Goal: Task Accomplishment & Management: Manage account settings

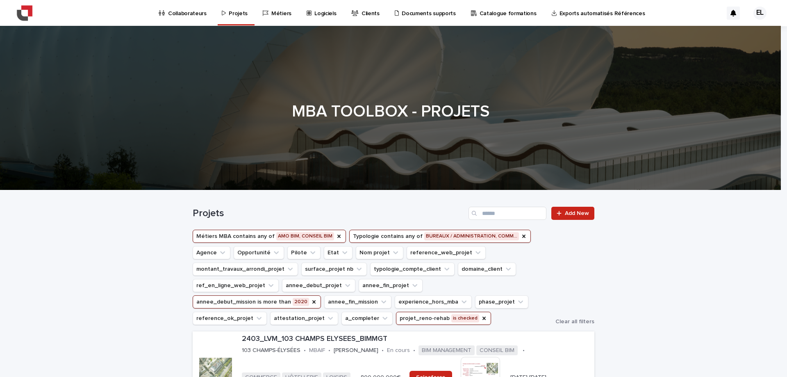
scroll to position [330, 0]
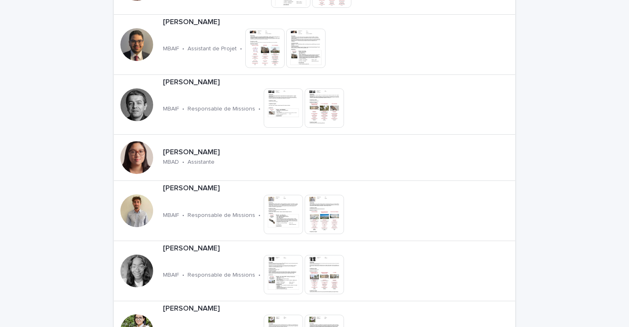
scroll to position [1025, 0]
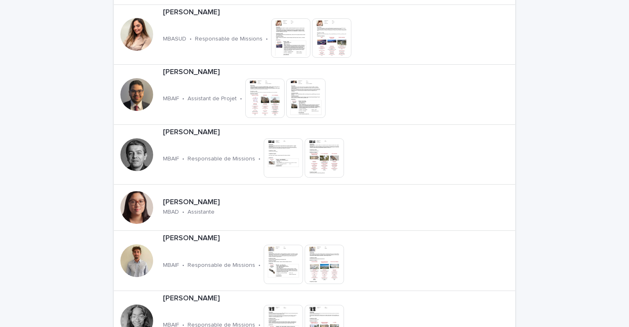
click at [39, 247] on div "Loading... Saving… Loading... Saving… Collaborateurs Add New Abir BOUHAOUEL MBA…" at bounding box center [314, 93] width 629 height 1854
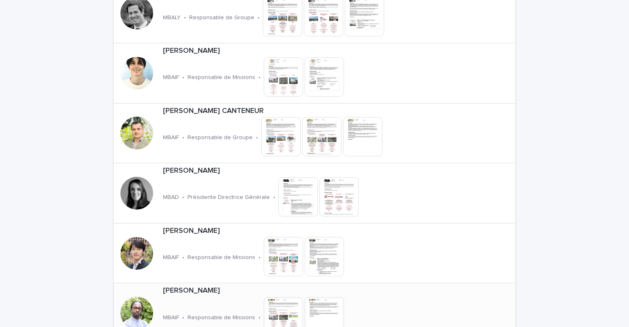
scroll to position [615, 0]
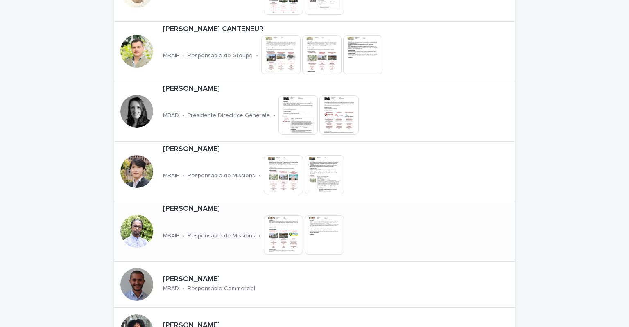
click at [185, 208] on p "Edwin LAMITTE" at bounding box center [283, 209] width 240 height 9
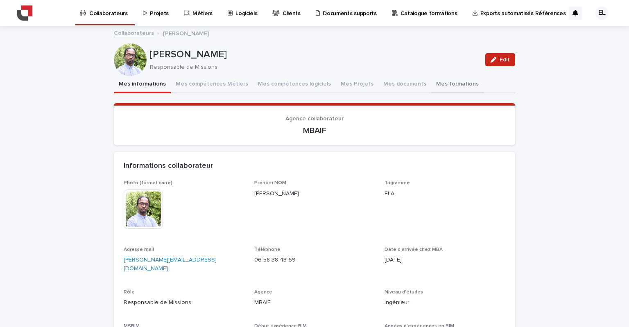
click at [432, 87] on button "Mes formations" at bounding box center [458, 84] width 52 height 17
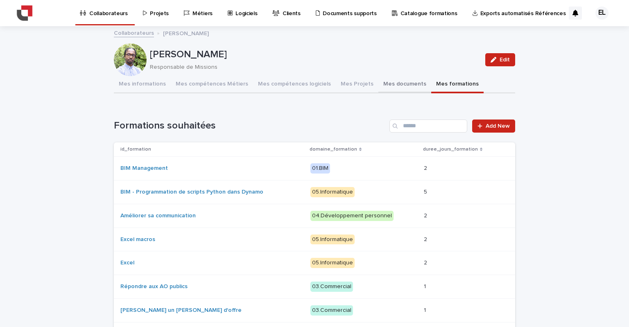
click at [386, 81] on button "Mes documents" at bounding box center [405, 84] width 53 height 17
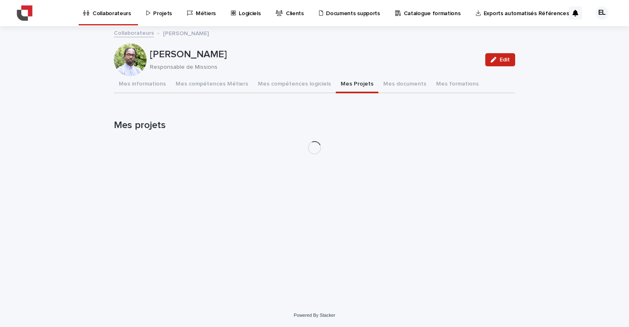
click at [343, 85] on button "Mes Projets" at bounding box center [357, 84] width 43 height 17
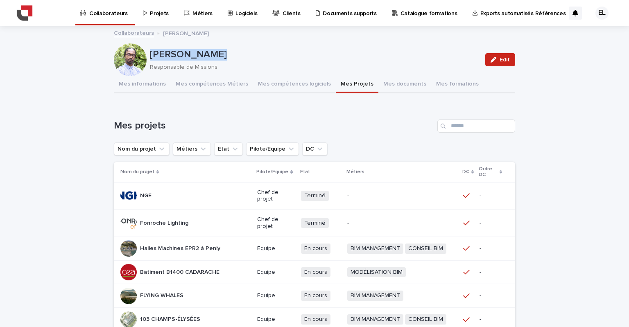
drag, startPoint x: 434, startPoint y: 30, endPoint x: 150, endPoint y: 57, distance: 286.1
click at [201, 57] on div "Collaborateurs Projets Métiers Logiciels Clients Documents supports Catalogue f…" at bounding box center [314, 261] width 629 height 523
click at [157, 15] on p "Projets" at bounding box center [159, 8] width 19 height 17
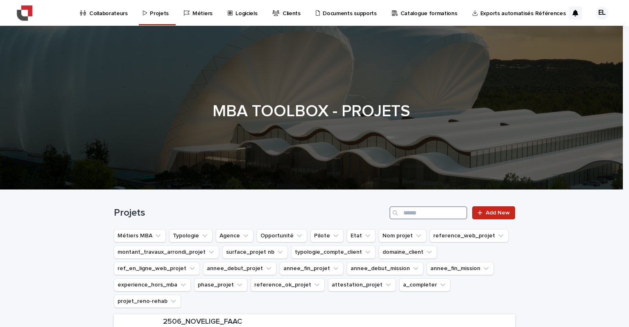
click at [429, 207] on input "Search" at bounding box center [429, 213] width 78 height 13
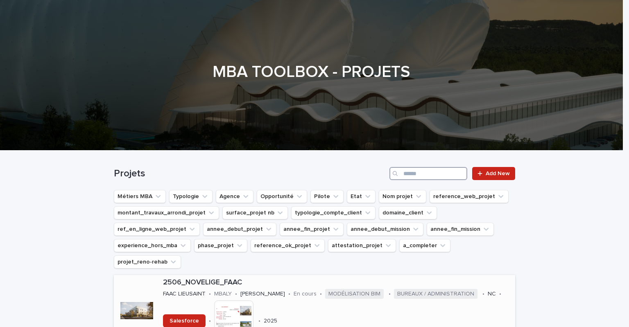
scroll to position [82, 0]
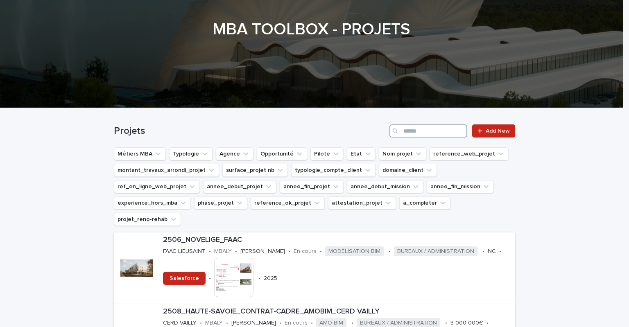
click at [432, 129] on input "Search" at bounding box center [429, 131] width 78 height 13
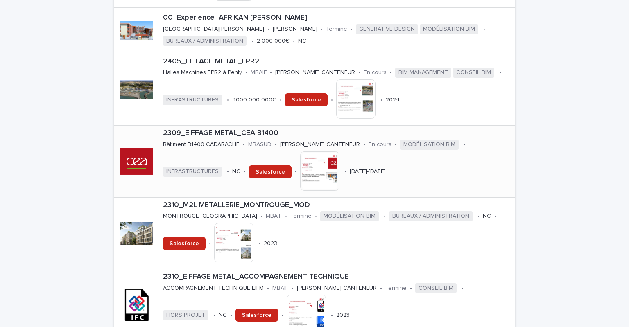
scroll to position [123, 0]
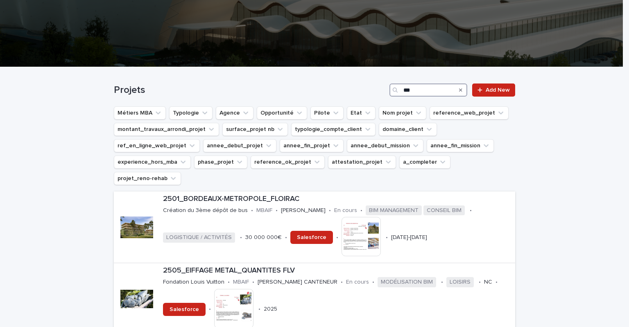
drag, startPoint x: 416, startPoint y: 85, endPoint x: 414, endPoint y: 91, distance: 6.9
click at [414, 91] on input "***" at bounding box center [429, 90] width 78 height 13
drag, startPoint x: 408, startPoint y: 92, endPoint x: 367, endPoint y: 86, distance: 41.3
click at [367, 86] on div "Projets *** Add New" at bounding box center [315, 90] width 402 height 13
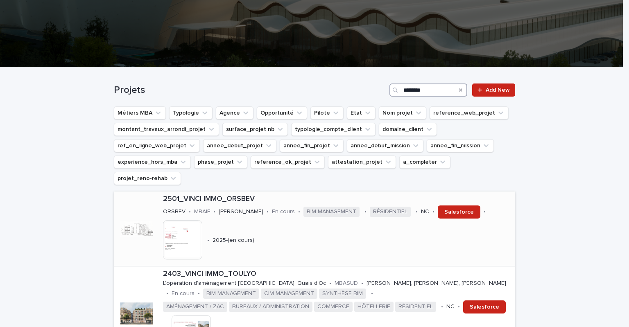
type input "********"
click at [278, 216] on div "2501_VINCI IMMO_ORSBEV ORSBEV • MBAIF • Edwin LAMITTE • En cours • BIM MANAGEME…" at bounding box center [338, 229] width 356 height 75
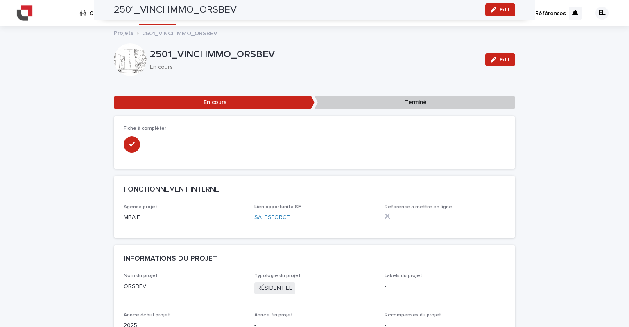
drag, startPoint x: 577, startPoint y: 267, endPoint x: 600, endPoint y: -61, distance: 328.7
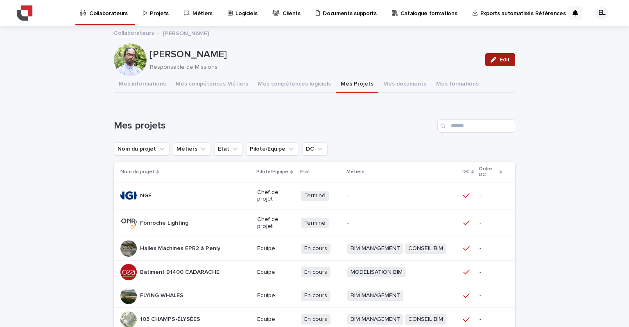
click at [495, 57] on div "button" at bounding box center [495, 60] width 9 height 6
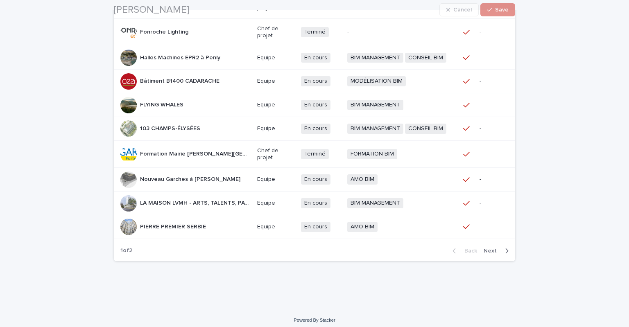
scroll to position [219, 0]
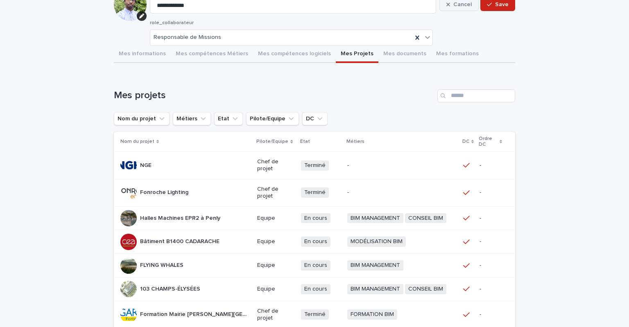
click at [464, 8] on button "Cancel" at bounding box center [459, 4] width 39 height 13
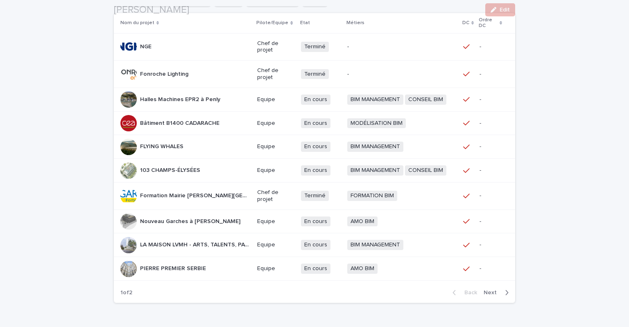
scroll to position [194, 0]
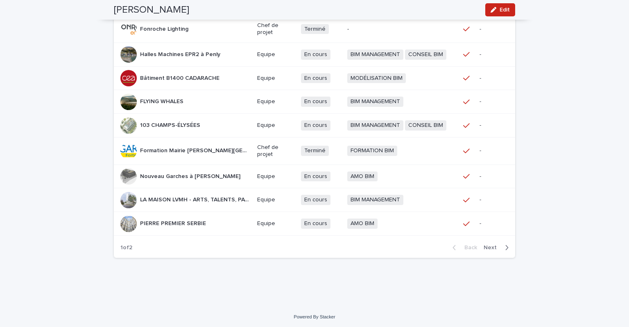
click at [489, 245] on span "Next" at bounding box center [493, 248] width 18 height 6
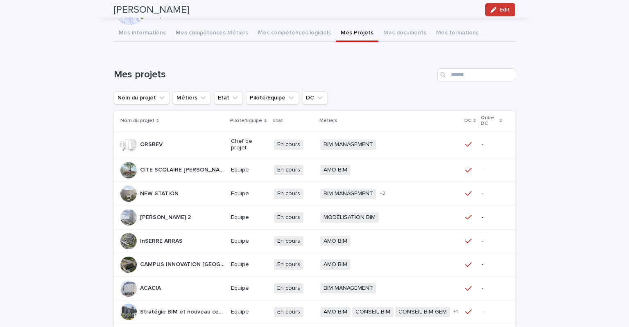
scroll to position [0, 0]
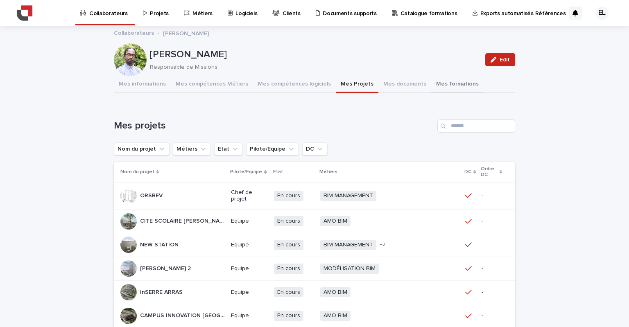
click at [434, 77] on button "Mes formations" at bounding box center [458, 84] width 52 height 17
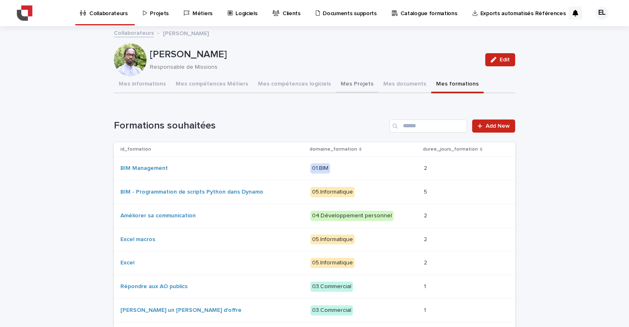
click at [336, 90] on button "Mes Projets" at bounding box center [357, 84] width 43 height 17
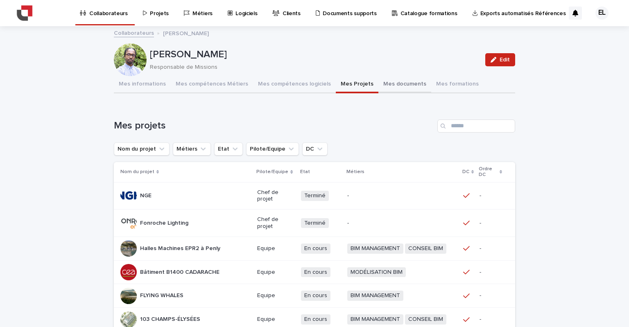
click at [393, 80] on button "Mes documents" at bounding box center [405, 84] width 53 height 17
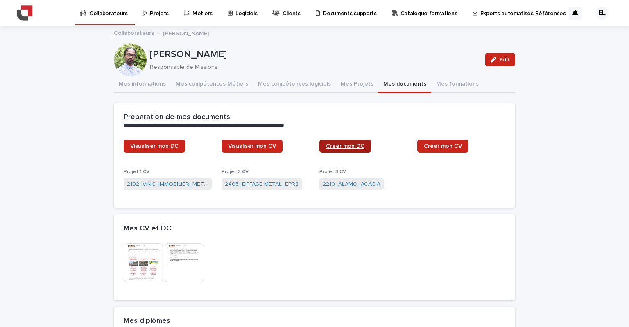
click at [355, 145] on span "Créer mon DC" at bounding box center [345, 146] width 39 height 6
click at [492, 62] on icon "button" at bounding box center [494, 60] width 6 height 6
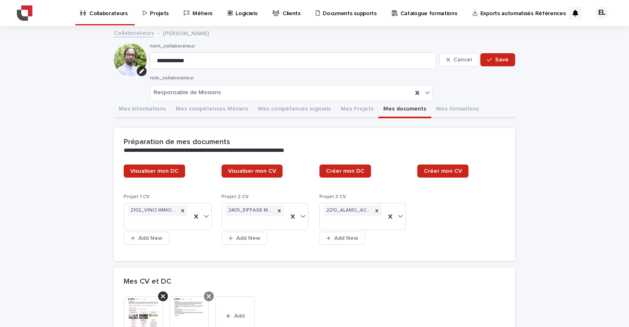
click at [207, 293] on icon at bounding box center [209, 296] width 4 height 7
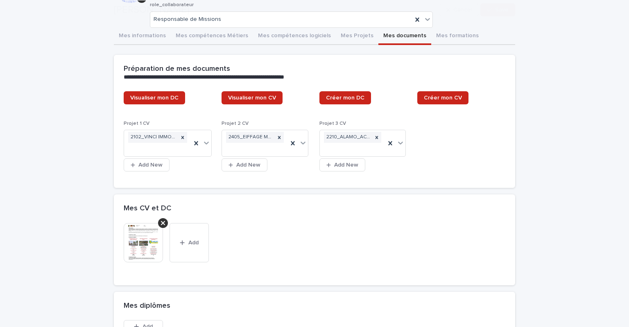
scroll to position [205, 0]
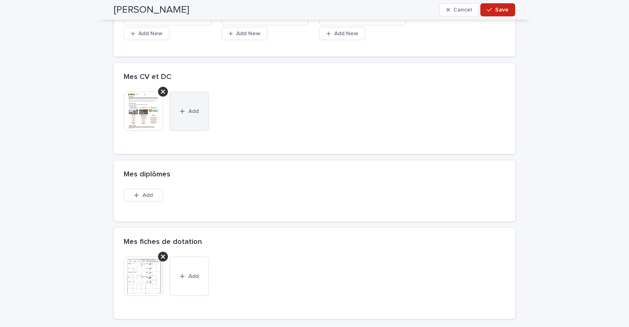
click at [190, 114] on button "Add" at bounding box center [189, 111] width 39 height 39
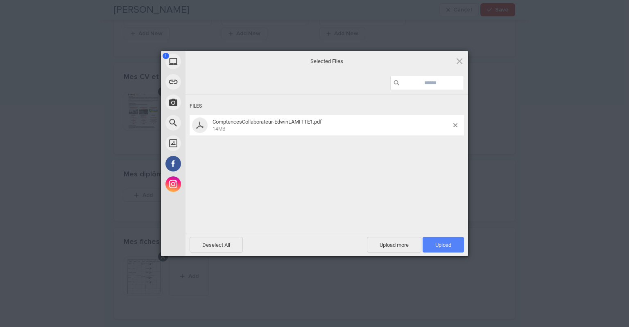
click at [452, 247] on span "Upload 1" at bounding box center [443, 245] width 41 height 16
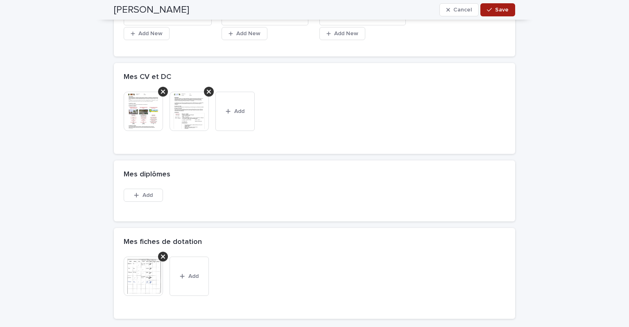
click at [490, 14] on button "Save" at bounding box center [498, 9] width 35 height 13
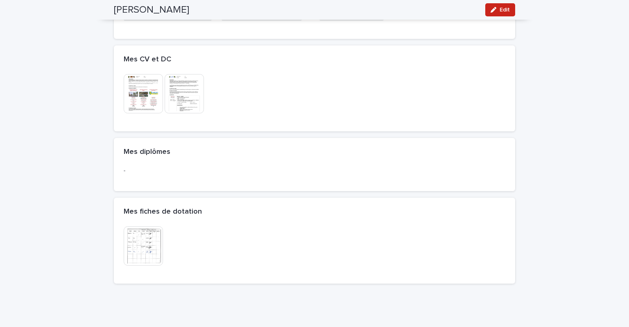
click at [134, 98] on img at bounding box center [143, 93] width 39 height 39
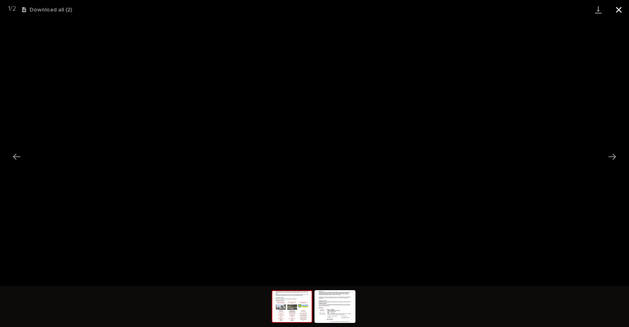
click at [620, 9] on button "Close gallery" at bounding box center [619, 9] width 20 height 19
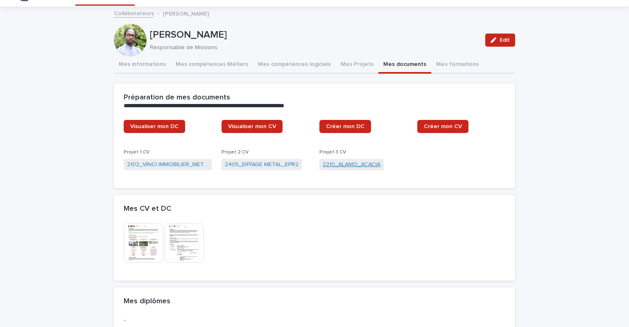
scroll to position [5, 0]
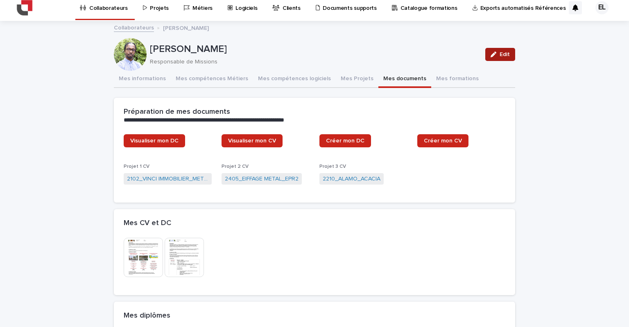
click at [504, 54] on span "Edit" at bounding box center [505, 55] width 10 height 6
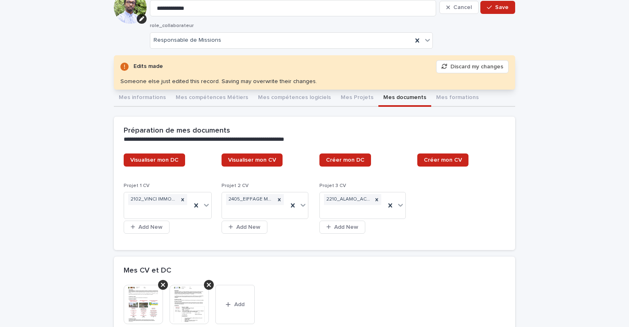
scroll to position [87, 0]
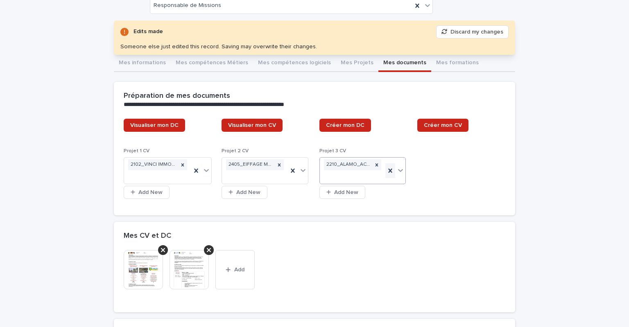
click at [389, 170] on icon at bounding box center [391, 171] width 4 height 4
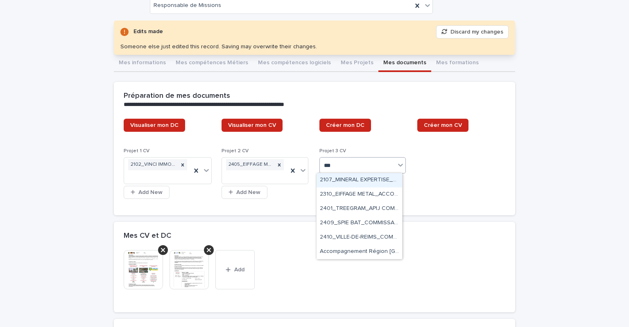
type input "****"
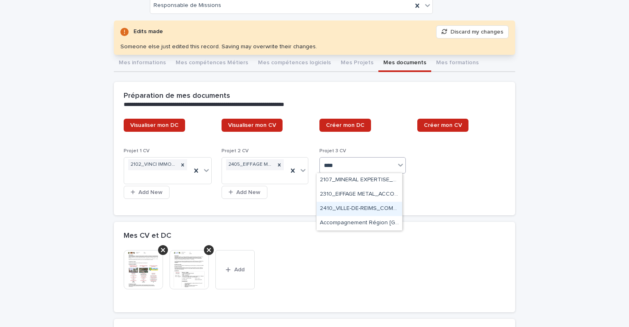
click at [350, 209] on div "2410_VILLE-DE-REIMS_COMPLEXE-SPORTIF" at bounding box center [360, 209] width 86 height 14
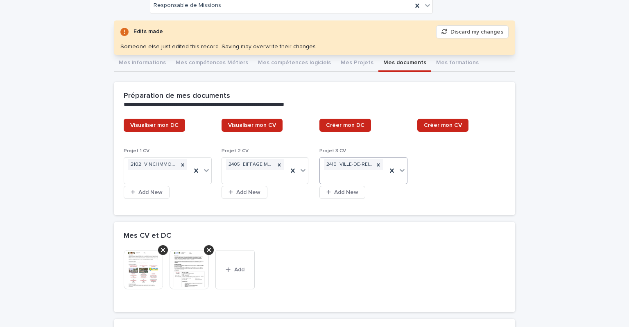
click at [474, 34] on button "Discard my changes" at bounding box center [472, 31] width 73 height 13
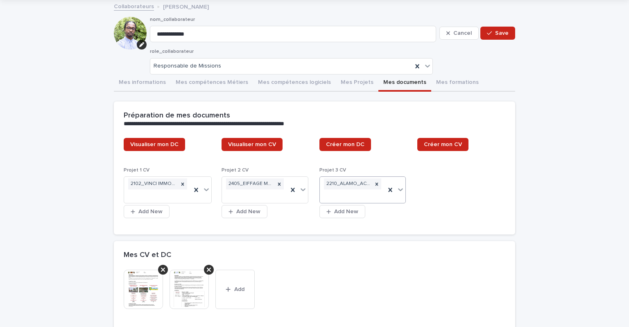
scroll to position [41, 0]
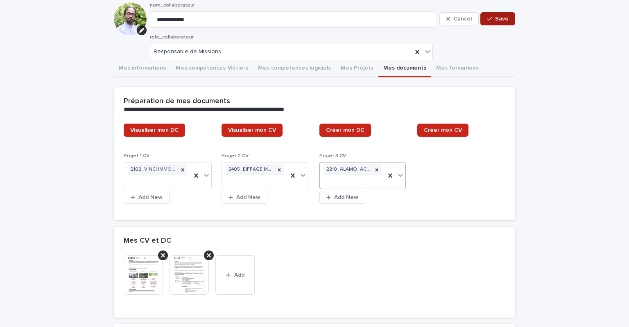
click at [492, 19] on div "button" at bounding box center [491, 19] width 8 height 6
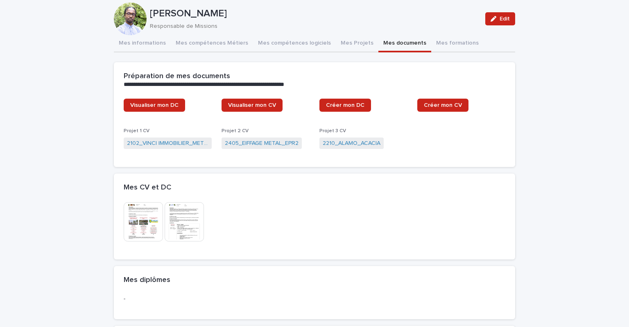
scroll to position [5, 0]
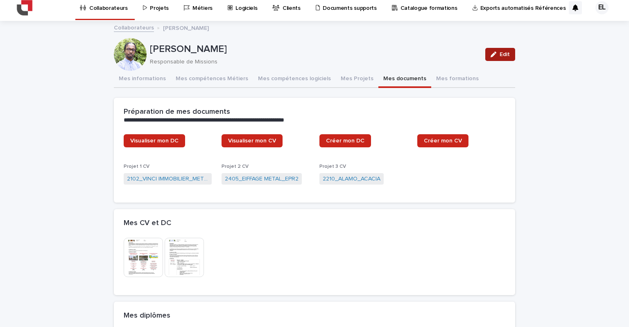
click at [500, 56] on span "Edit" at bounding box center [505, 55] width 10 height 6
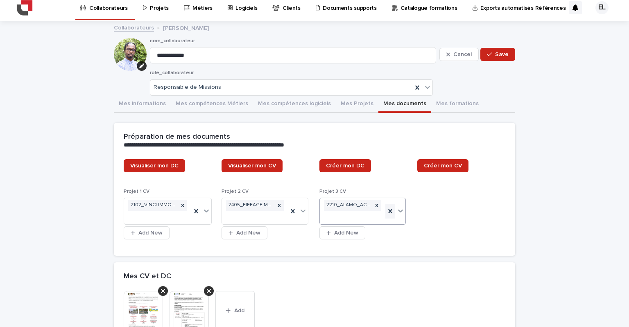
click at [389, 214] on icon at bounding box center [390, 211] width 8 height 8
type input "******"
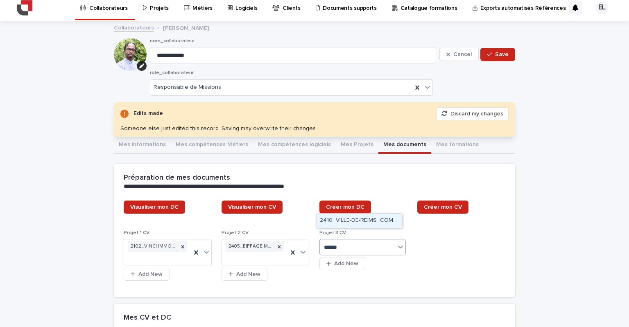
click at [384, 223] on div "2410_VILLE-DE-REIMS_COMPLEXE-SPORTIF" at bounding box center [360, 221] width 86 height 14
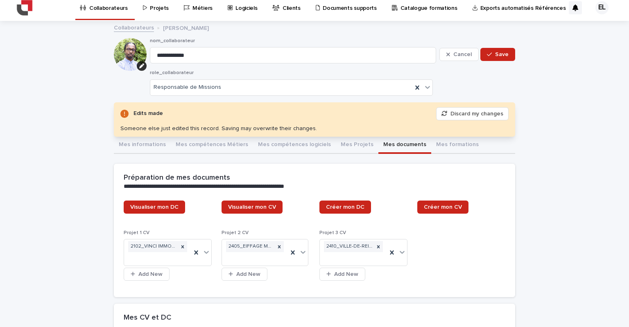
click at [470, 263] on div "Visualiser mon DC Visualiser mon CV Créer mon DC Créer mon CV Projet 1 CV 2102_…" at bounding box center [315, 244] width 382 height 87
click at [500, 55] on span "Save" at bounding box center [502, 55] width 14 height 6
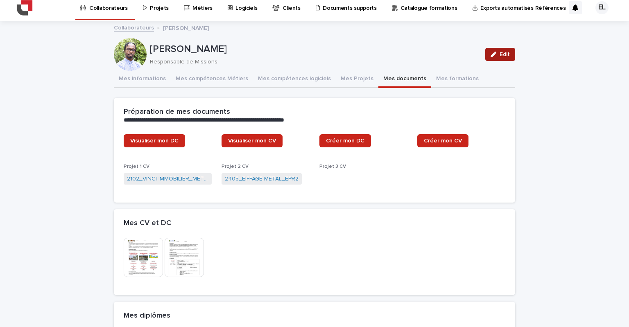
click at [495, 54] on div "button" at bounding box center [495, 55] width 9 height 6
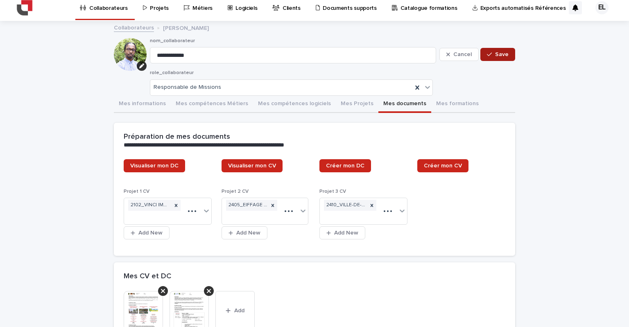
click at [495, 54] on span "Save" at bounding box center [502, 55] width 14 height 6
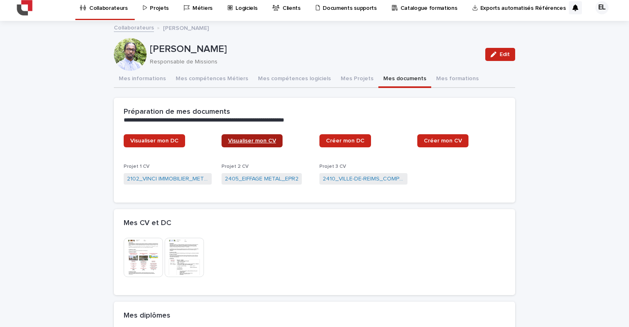
click at [268, 139] on span "Visualiser mon CV" at bounding box center [252, 141] width 48 height 6
click at [138, 81] on button "Mes informations" at bounding box center [142, 79] width 57 height 17
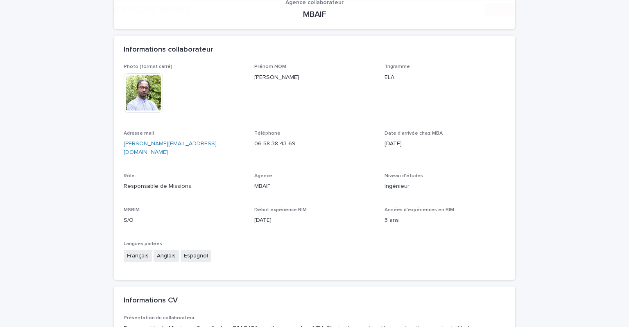
scroll to position [243, 0]
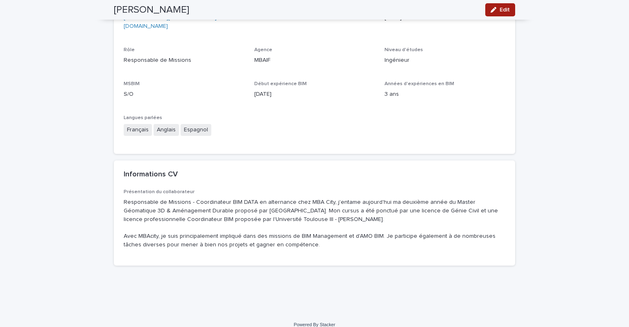
click at [508, 14] on button "Edit" at bounding box center [501, 9] width 30 height 13
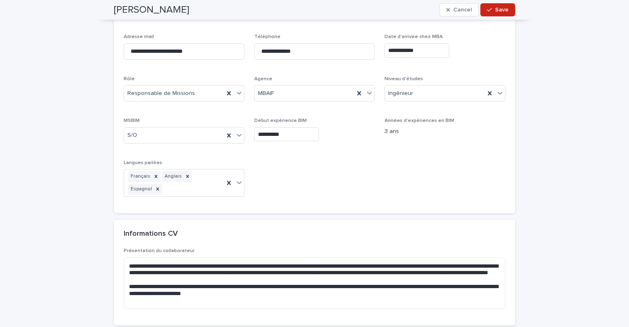
scroll to position [259, 0]
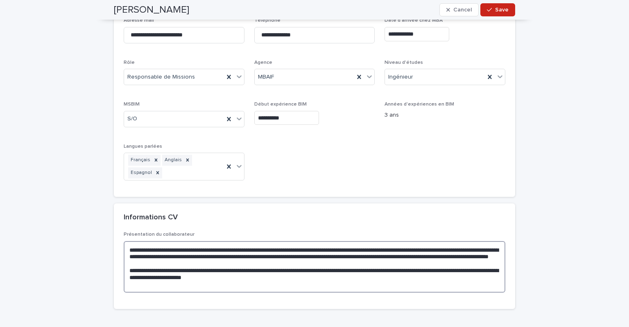
click at [416, 258] on textarea "**********" at bounding box center [315, 267] width 382 height 52
click at [281, 258] on textarea "**********" at bounding box center [315, 267] width 382 height 52
click at [450, 11] on div "button" at bounding box center [450, 10] width 7 height 6
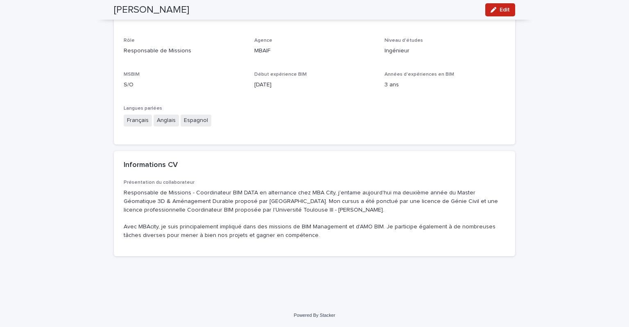
scroll to position [225, 0]
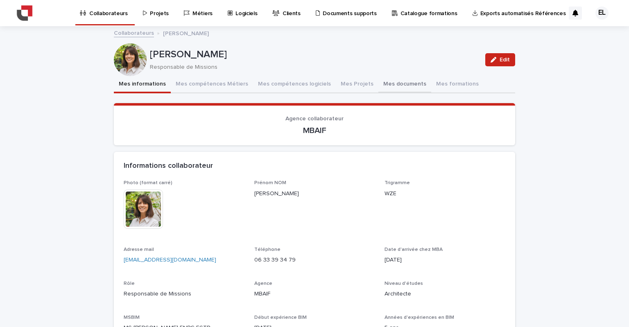
click at [379, 82] on button "Mes documents" at bounding box center [405, 84] width 53 height 17
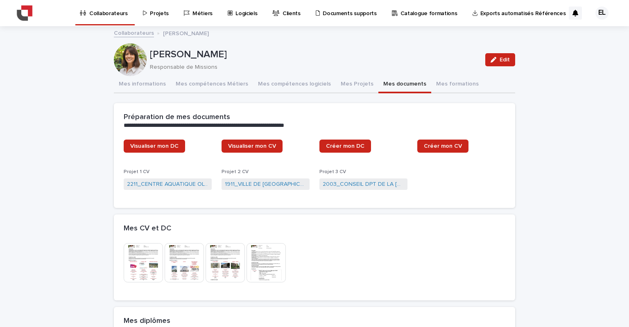
click at [263, 264] on img at bounding box center [266, 262] width 39 height 39
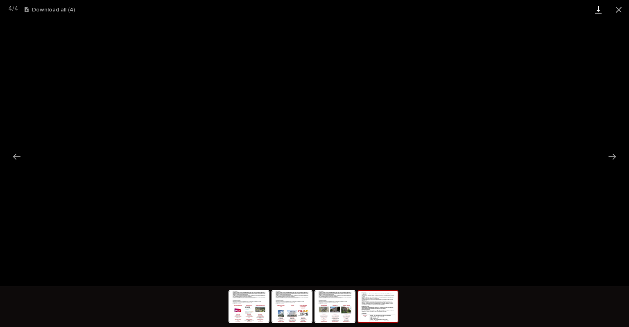
click at [603, 11] on link "Download" at bounding box center [599, 9] width 20 height 19
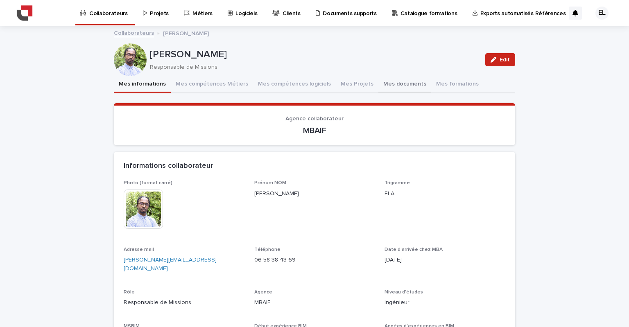
click at [389, 80] on button "Mes documents" at bounding box center [405, 84] width 53 height 17
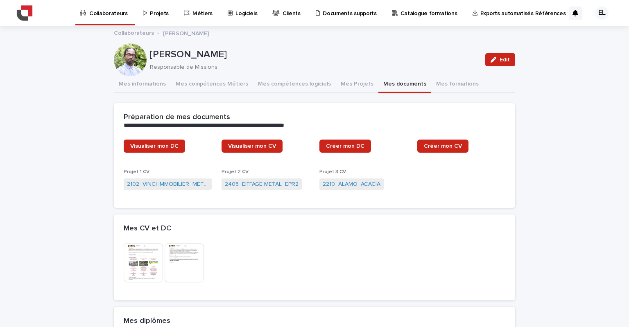
click at [187, 259] on img at bounding box center [184, 262] width 39 height 39
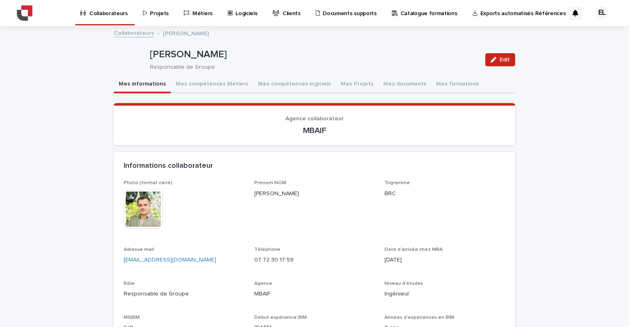
click at [80, 196] on div "Loading... Saving… Loading... Saving… [PERSON_NAME] Edit [PERSON_NAME] Responsa…" at bounding box center [314, 298] width 629 height 543
click at [379, 80] on button "Mes documents" at bounding box center [405, 84] width 53 height 17
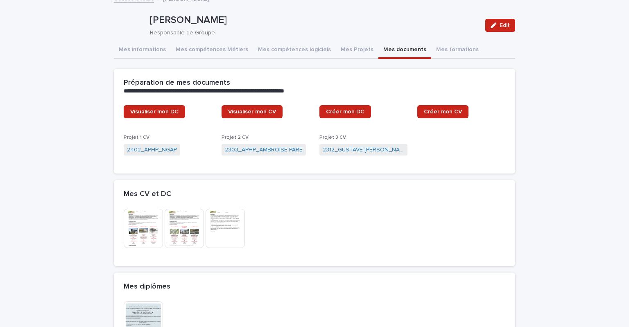
scroll to position [82, 0]
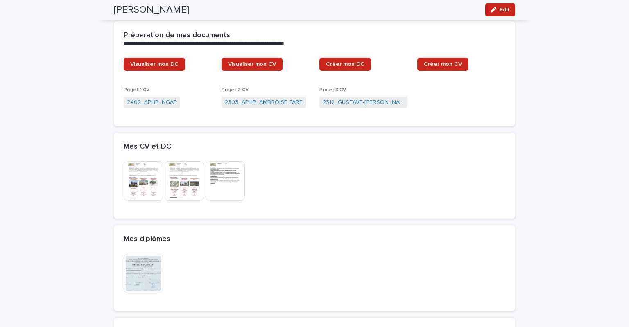
click at [177, 180] on img at bounding box center [184, 180] width 39 height 39
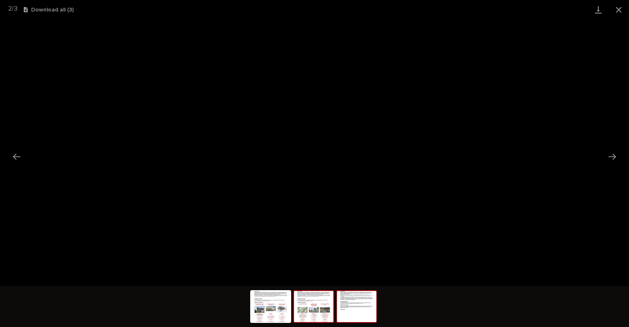
click at [356, 308] on img at bounding box center [356, 306] width 39 height 31
click at [600, 5] on link "Download" at bounding box center [599, 9] width 20 height 19
